Goal: Transaction & Acquisition: Purchase product/service

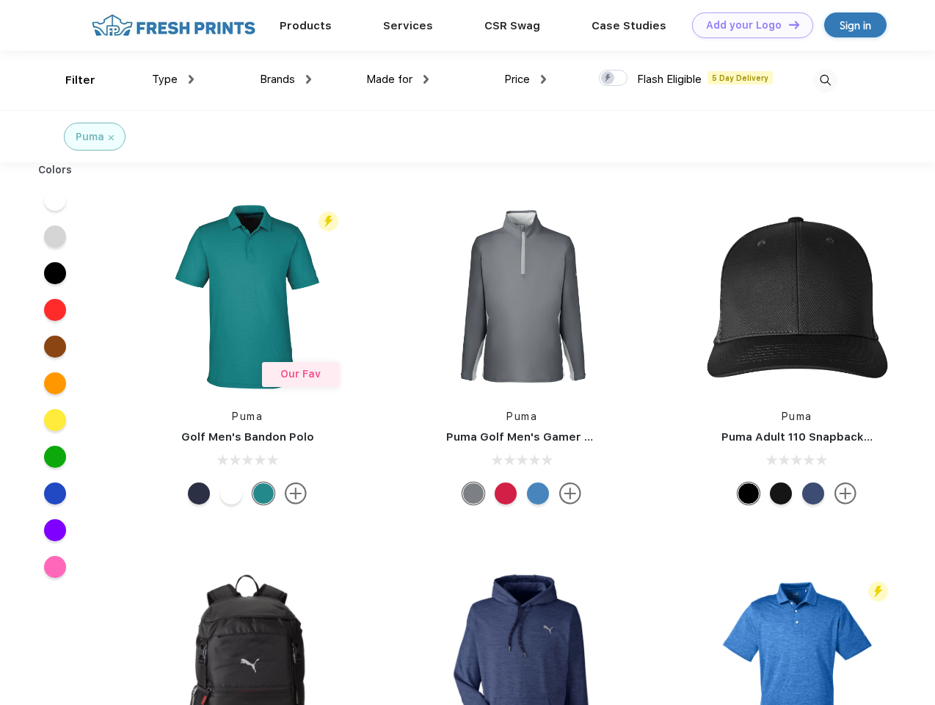
click at [747, 25] on link "Add your Logo Design Tool" at bounding box center [752, 25] width 121 height 26
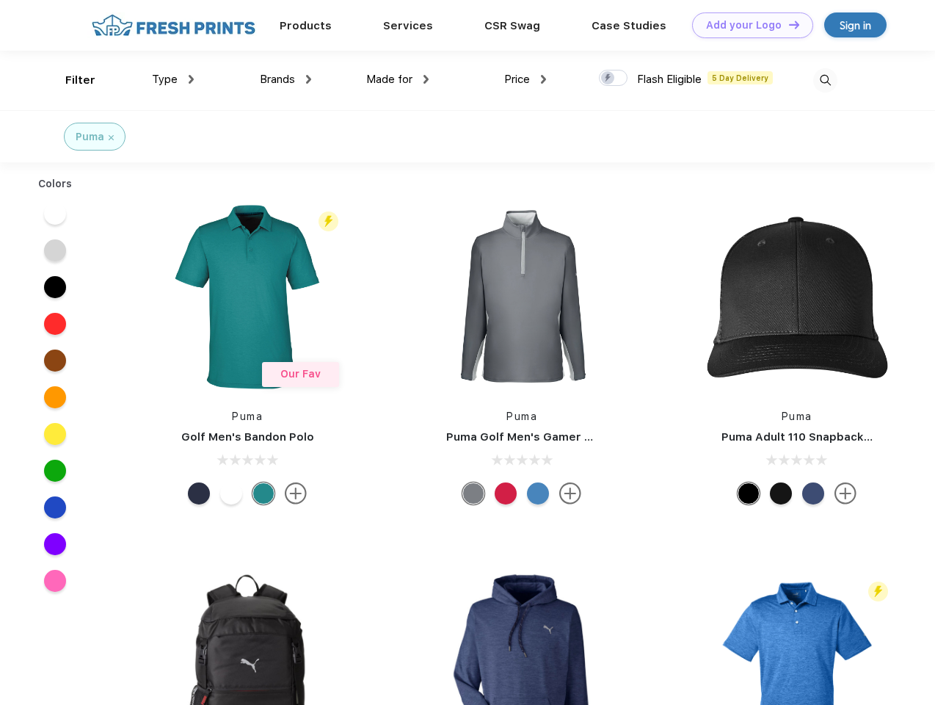
click at [0, 0] on div "Design Tool" at bounding box center [0, 0] width 0 height 0
click at [788, 24] on link "Add your Logo Design Tool" at bounding box center [752, 25] width 121 height 26
click at [70, 80] on div "Filter" at bounding box center [80, 80] width 30 height 17
click at [173, 79] on span "Type" at bounding box center [165, 79] width 26 height 13
click at [286, 79] on span "Brands" at bounding box center [277, 79] width 35 height 13
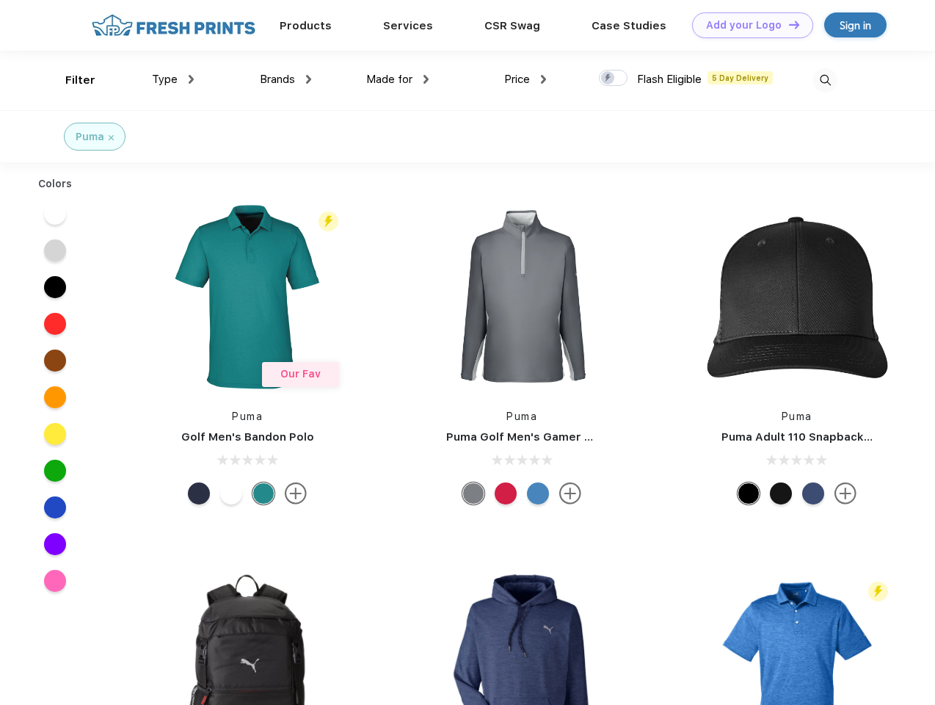
click at [398, 79] on span "Made for" at bounding box center [389, 79] width 46 height 13
click at [526, 79] on span "Price" at bounding box center [517, 79] width 26 height 13
click at [614, 79] on div at bounding box center [613, 78] width 29 height 16
click at [609, 79] on input "checkbox" at bounding box center [604, 74] width 10 height 10
click at [825, 80] on img at bounding box center [825, 80] width 24 height 24
